Goal: Task Accomplishment & Management: Manage account settings

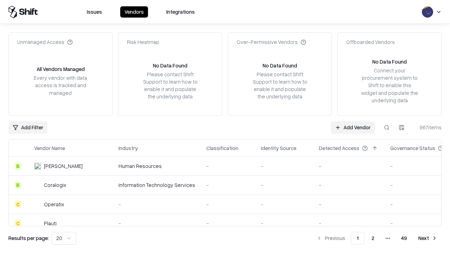
click at [352, 127] on link "Add Vendor" at bounding box center [353, 127] width 44 height 13
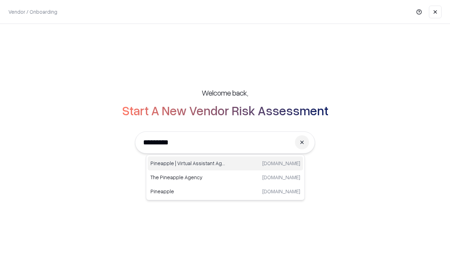
click at [225, 163] on div "Pineapple | Virtual Assistant Agency [DOMAIN_NAME]" at bounding box center [225, 163] width 155 height 14
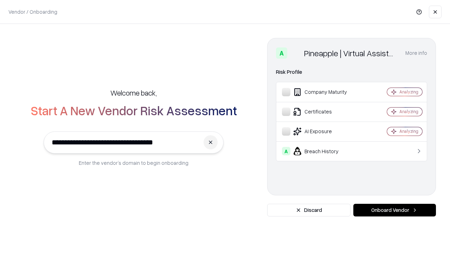
type input "**********"
click at [394, 210] on button "Onboard Vendor" at bounding box center [394, 210] width 83 height 13
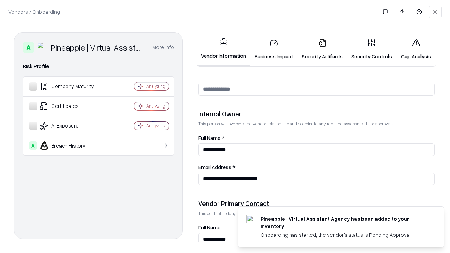
scroll to position [364, 0]
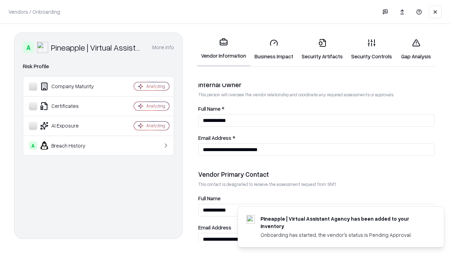
click at [322, 49] on link "Security Artifacts" at bounding box center [322, 49] width 50 height 33
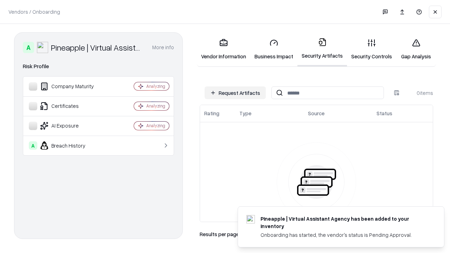
click at [235, 93] on button "Request Artifacts" at bounding box center [235, 92] width 61 height 13
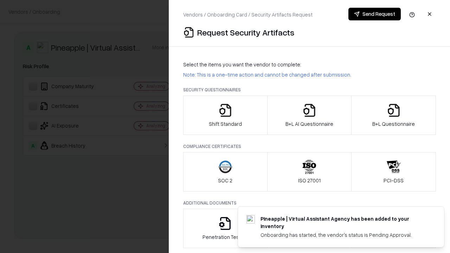
click at [393, 115] on icon "button" at bounding box center [394, 110] width 14 height 14
click at [309, 115] on icon "button" at bounding box center [309, 110] width 14 height 14
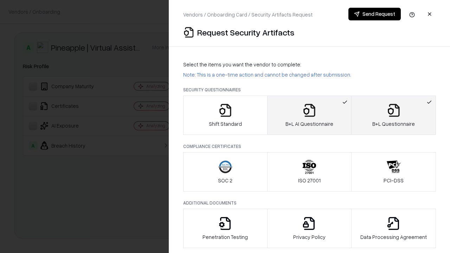
click at [374, 14] on button "Send Request" at bounding box center [374, 14] width 52 height 13
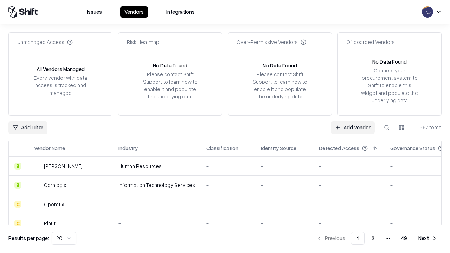
click at [387, 127] on button at bounding box center [386, 127] width 13 height 13
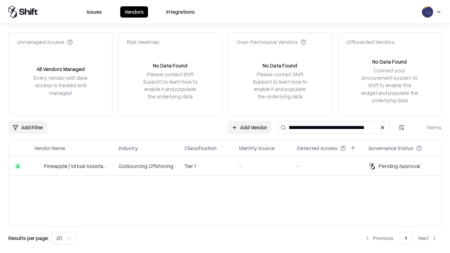
type input "**********"
click at [229, 166] on td "Tier 1" at bounding box center [206, 166] width 54 height 19
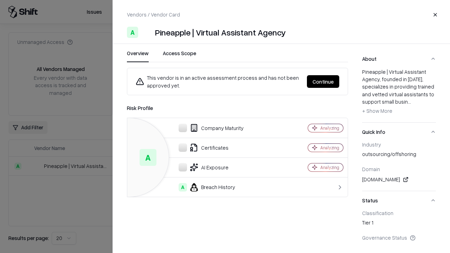
click at [323, 82] on button "Continue" at bounding box center [323, 81] width 32 height 13
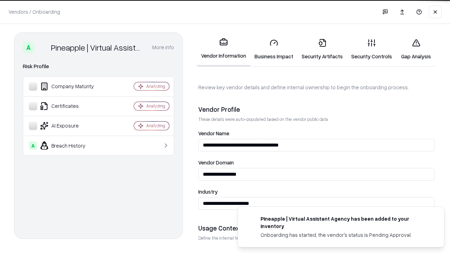
click at [322, 49] on link "Security Artifacts" at bounding box center [322, 49] width 50 height 33
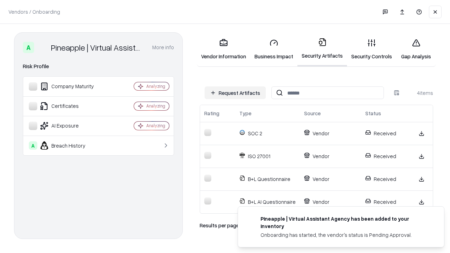
click at [416, 49] on link "Gap Analysis" at bounding box center [416, 49] width 40 height 33
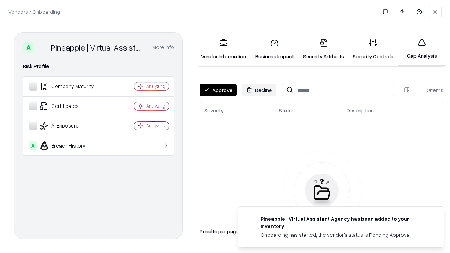
click at [218, 90] on button "Approve" at bounding box center [218, 90] width 37 height 13
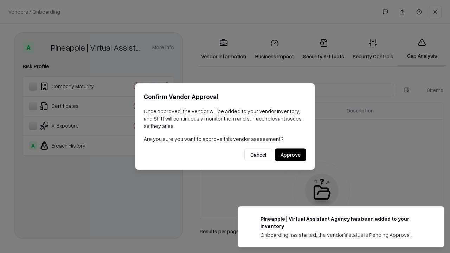
click at [290, 155] on button "Approve" at bounding box center [290, 155] width 31 height 13
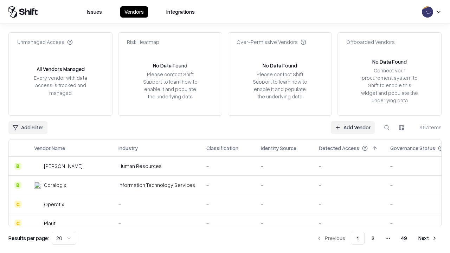
type input "**********"
click at [352, 127] on link "Add Vendor" at bounding box center [353, 127] width 44 height 13
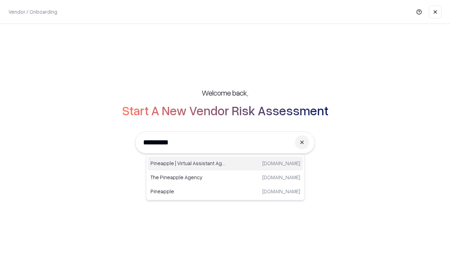
click at [225, 163] on div "Pineapple | Virtual Assistant Agency [DOMAIN_NAME]" at bounding box center [225, 163] width 155 height 14
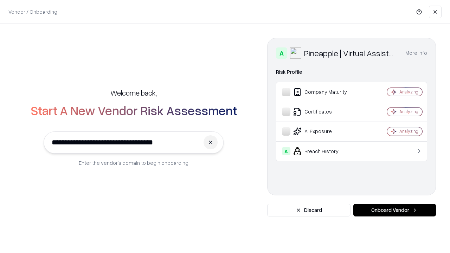
type input "**********"
click at [394, 210] on button "Onboard Vendor" at bounding box center [394, 210] width 83 height 13
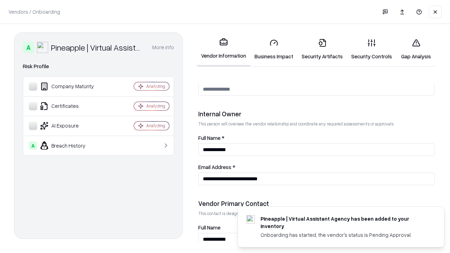
scroll to position [364, 0]
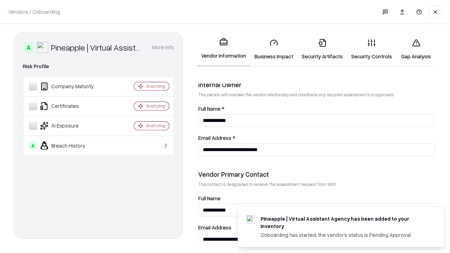
click at [416, 49] on link "Gap Analysis" at bounding box center [416, 49] width 40 height 33
